Goal: Check status: Check status

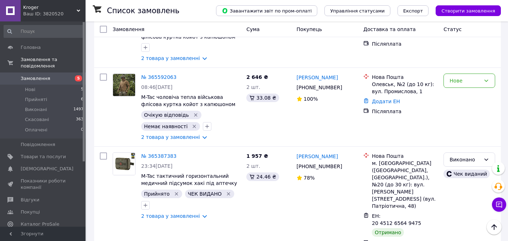
scroll to position [855, 0]
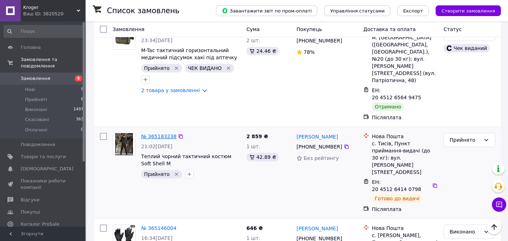
click at [152, 133] on link "№ 365183238" at bounding box center [158, 136] width 35 height 6
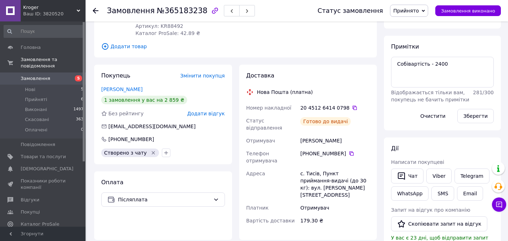
scroll to position [107, 0]
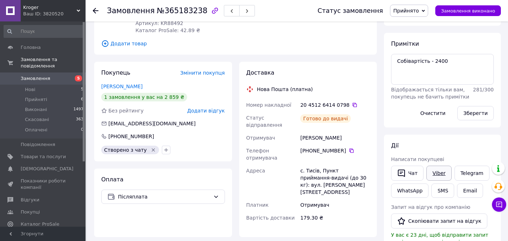
click at [436, 172] on link "Viber" at bounding box center [438, 172] width 25 height 15
click at [352, 104] on icon at bounding box center [355, 105] width 6 height 6
click at [48, 65] on link "Замовлення та повідомлення" at bounding box center [44, 62] width 88 height 19
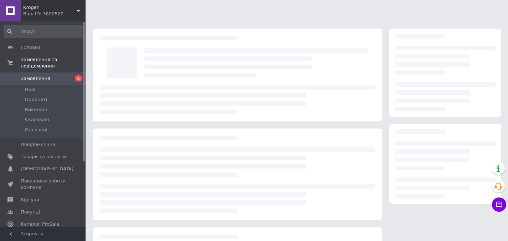
scroll to position [85, 0]
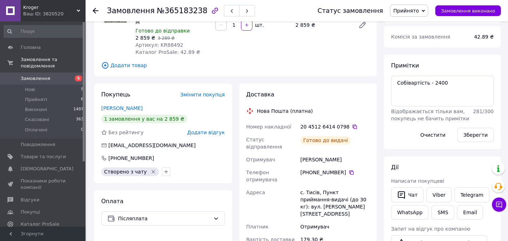
click at [37, 72] on link "Замовлення 5" at bounding box center [44, 78] width 88 height 12
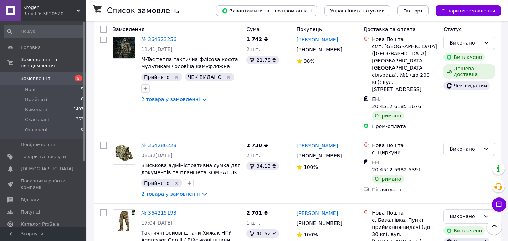
scroll to position [2102, 0]
